Goal: Find specific page/section: Find specific page/section

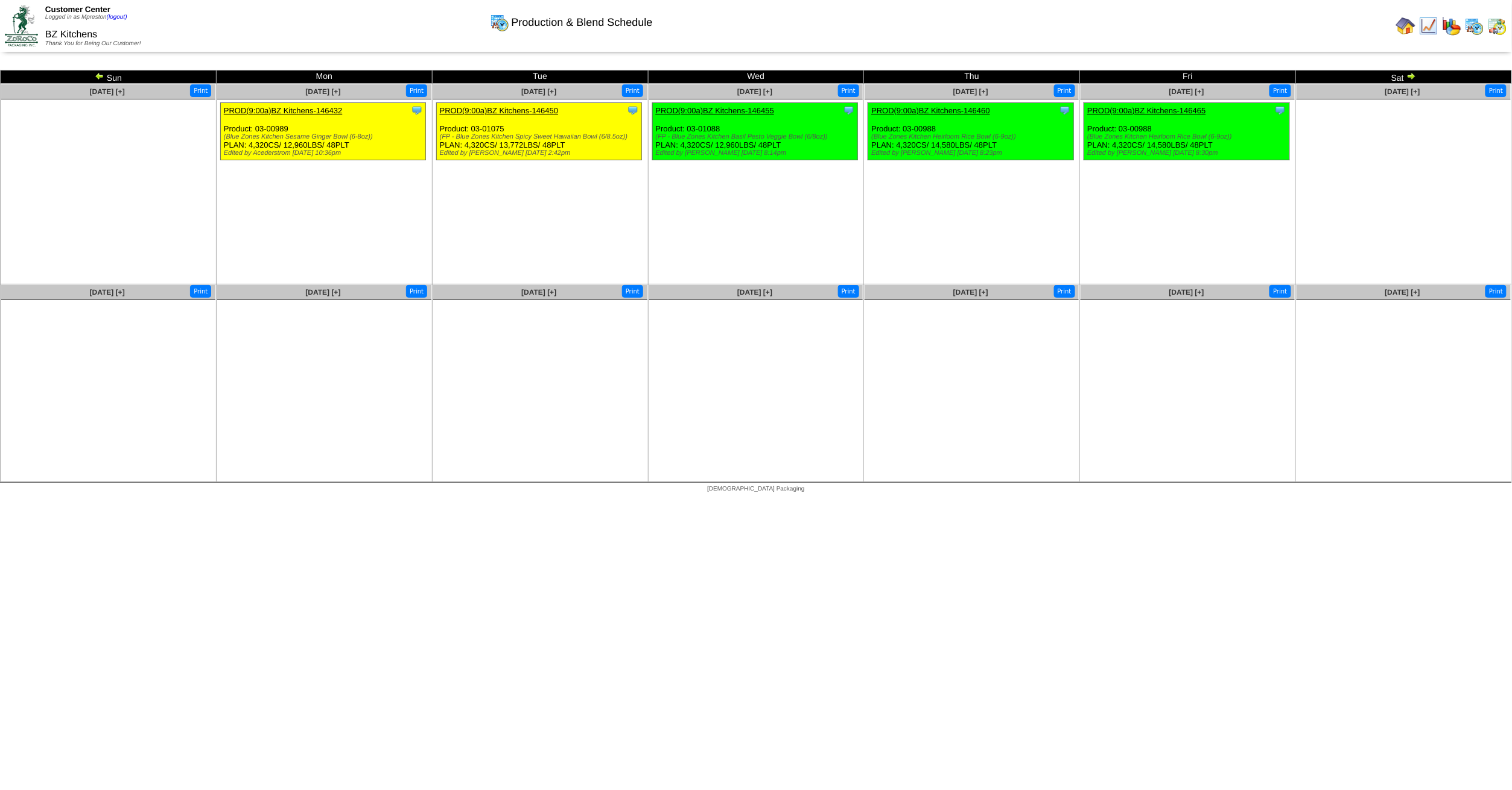
click at [1411, 74] on img at bounding box center [1410, 76] width 9 height 9
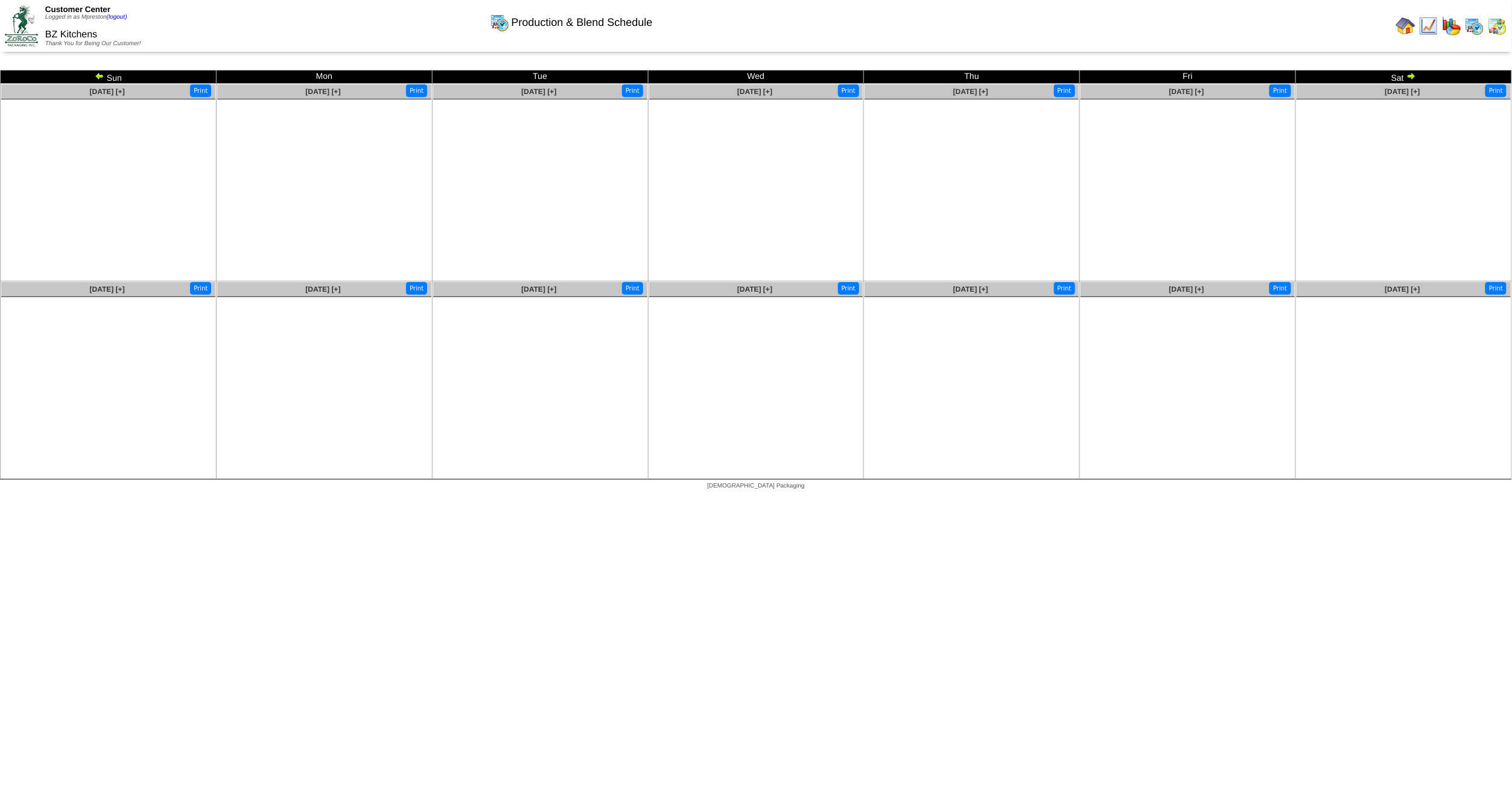
click at [99, 72] on img at bounding box center [99, 76] width 9 height 9
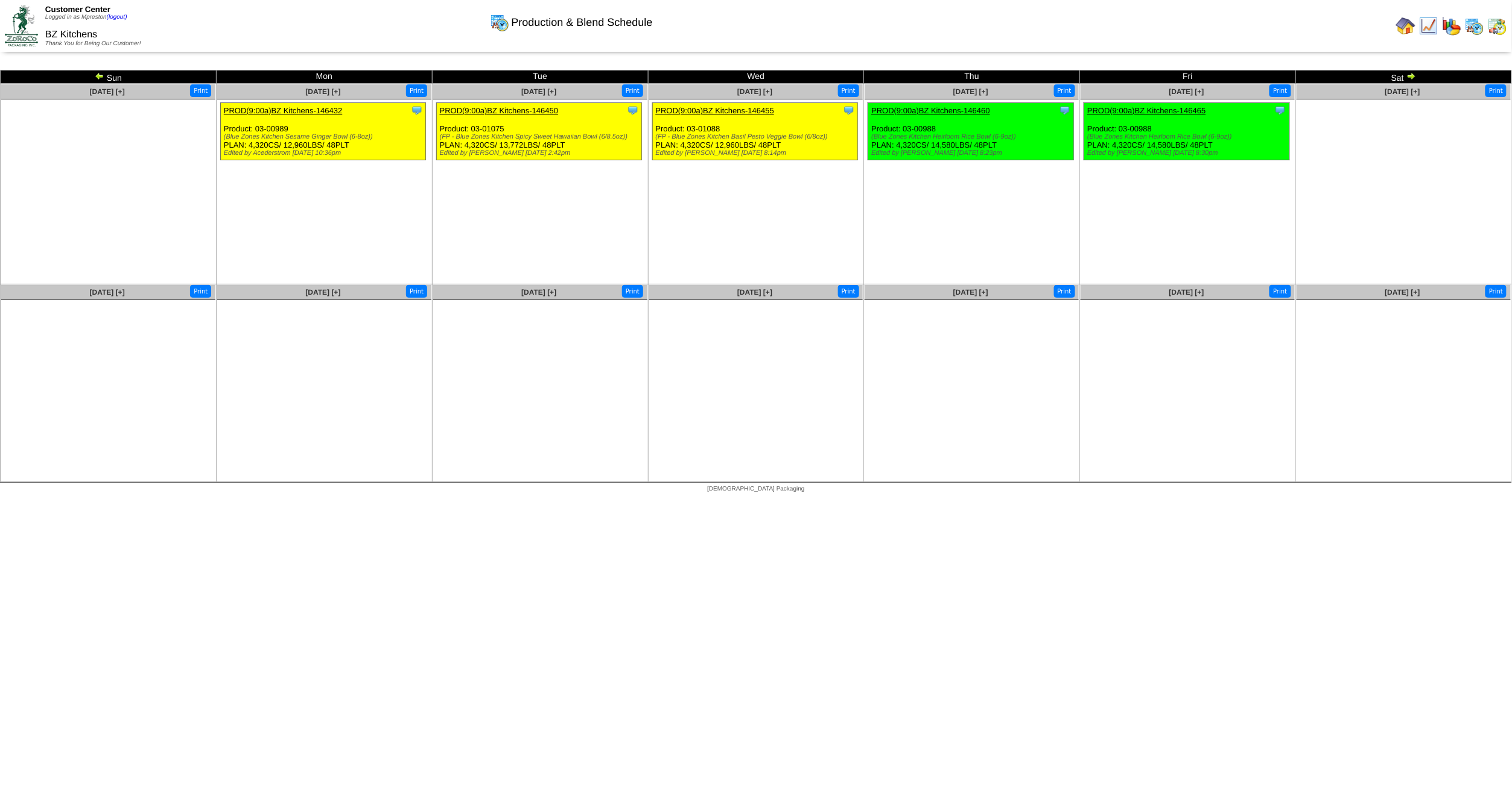
click at [97, 74] on img at bounding box center [99, 76] width 9 height 9
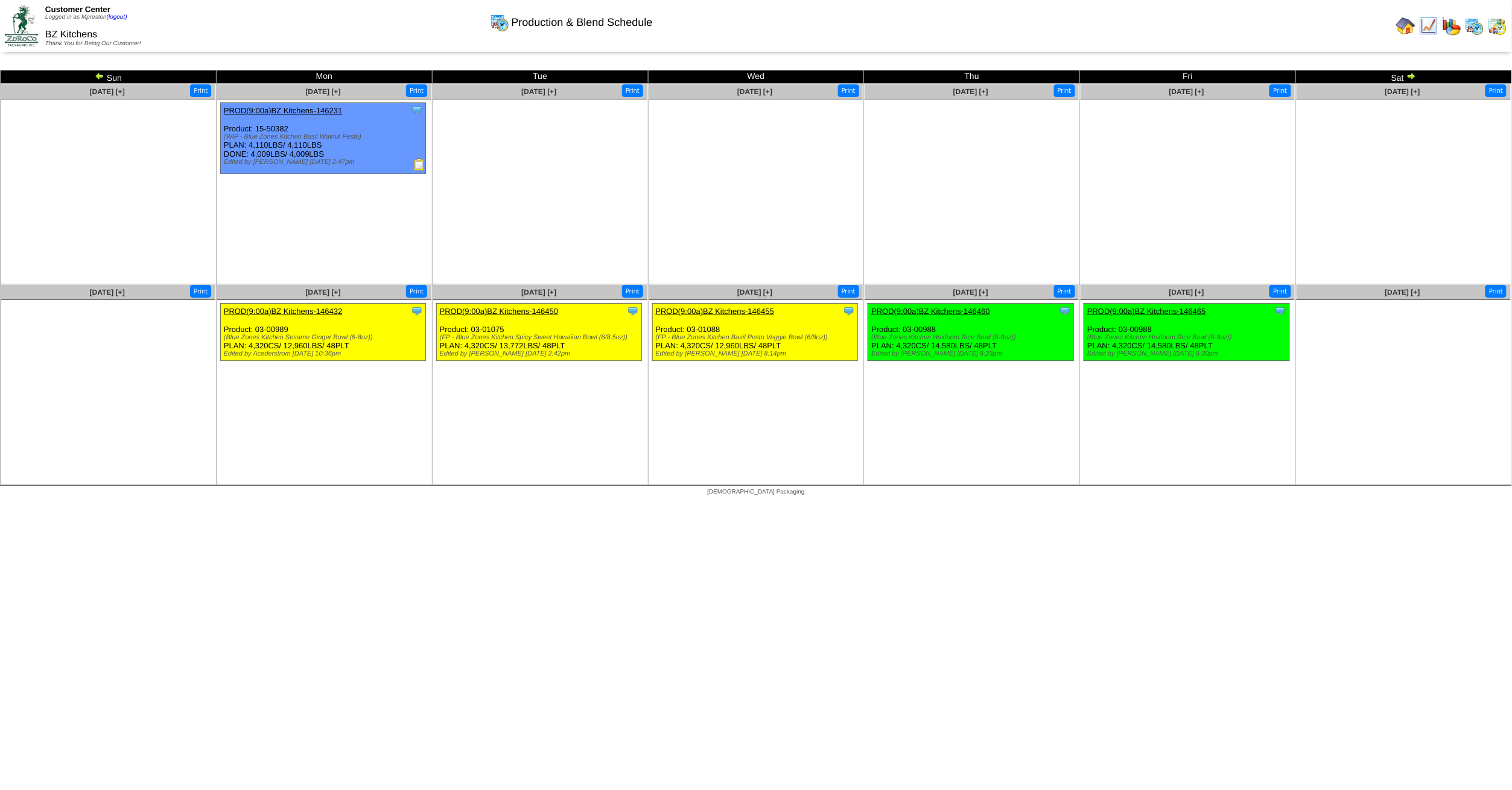
click at [1475, 26] on img at bounding box center [1474, 25] width 19 height 19
click at [1494, 27] on img at bounding box center [1497, 25] width 19 height 19
